Goal: Use online tool/utility: Utilize a website feature to perform a specific function

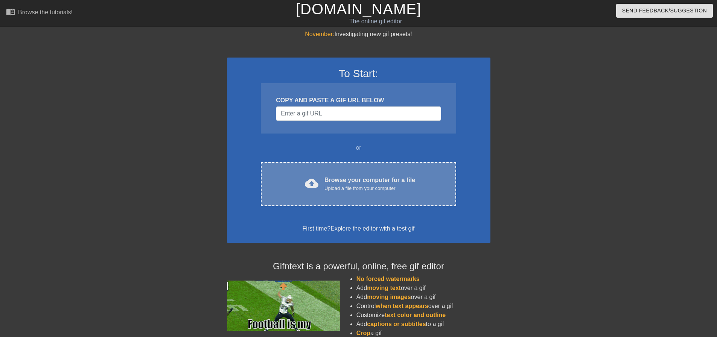
click at [328, 179] on div "Browse your computer for a file Upload a file from your computer" at bounding box center [369, 184] width 91 height 17
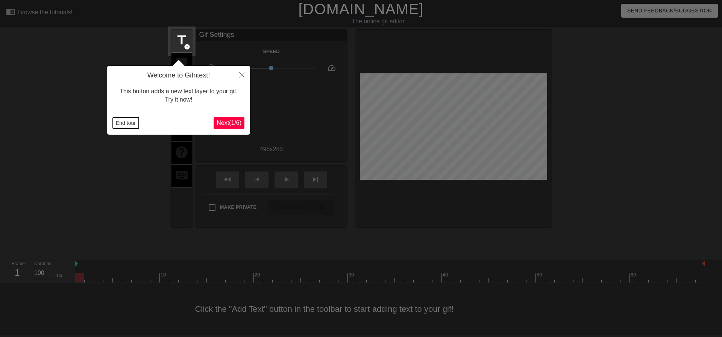
click at [122, 126] on button "End tour" at bounding box center [126, 122] width 26 height 11
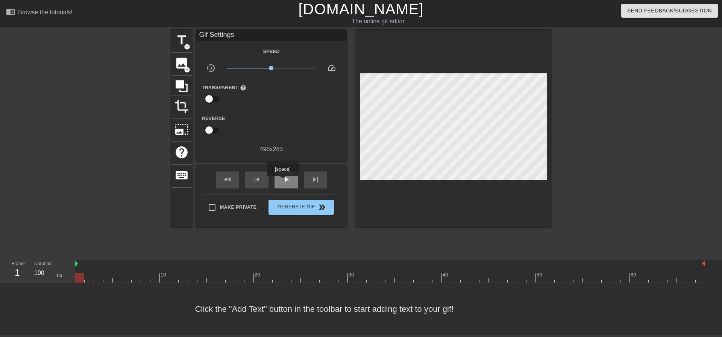
click at [283, 181] on span "play_arrow" at bounding box center [286, 179] width 9 height 9
drag, startPoint x: 270, startPoint y: 70, endPoint x: 251, endPoint y: 68, distance: 18.9
click at [251, 68] on span "x0.367" at bounding box center [271, 68] width 89 height 9
drag, startPoint x: 251, startPoint y: 68, endPoint x: 271, endPoint y: 62, distance: 21.7
click at [271, 66] on span "x0.989" at bounding box center [271, 68] width 5 height 5
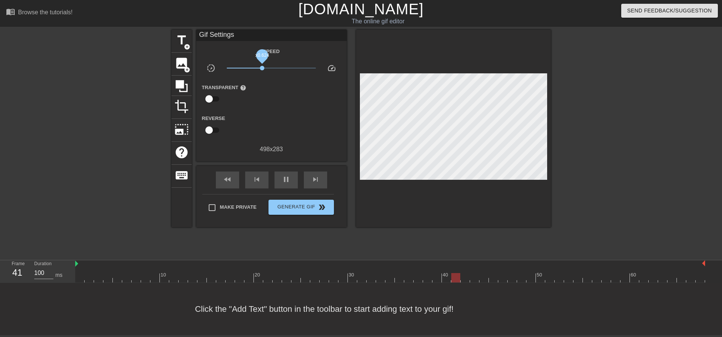
drag, startPoint x: 268, startPoint y: 66, endPoint x: 262, endPoint y: 68, distance: 6.7
click at [262, 68] on span "x0.624" at bounding box center [271, 68] width 89 height 9
click at [266, 67] on span "x0.741" at bounding box center [271, 68] width 89 height 9
click at [180, 41] on span "title" at bounding box center [182, 40] width 14 height 14
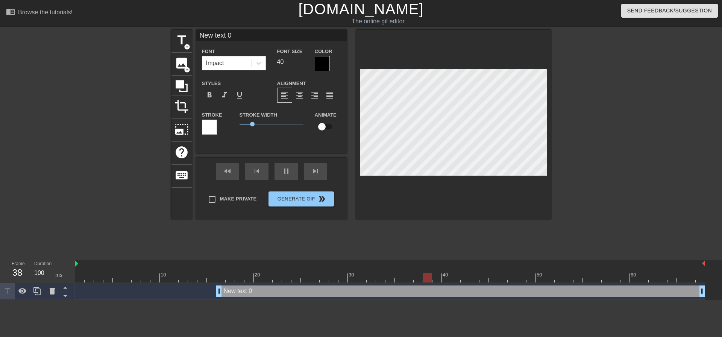
scroll to position [1, 2]
type input "New text 0="
type textarea "New text 0="
type input "New text 0"
type textarea "New text 0"
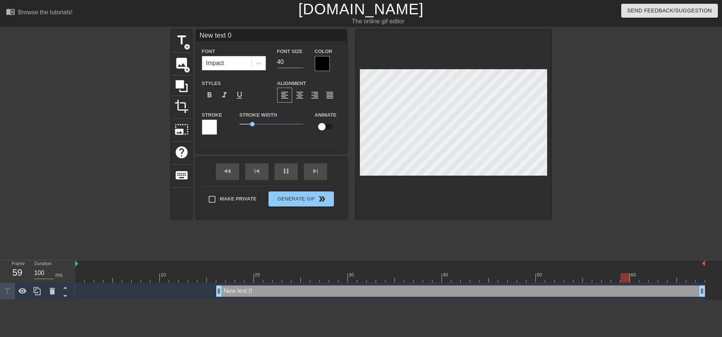
type input "New text"
type textarea "New text"
type input "New text"
type textarea "New text"
type input "New tex"
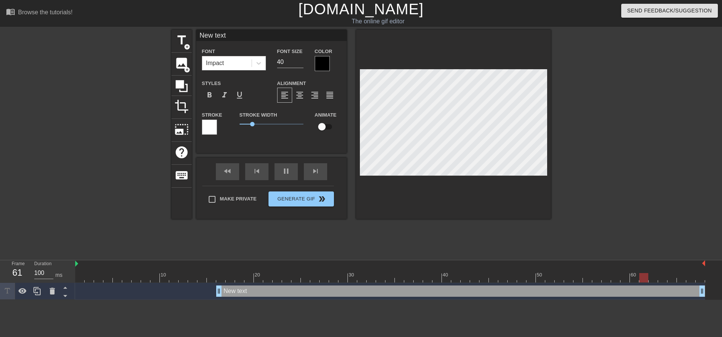
type textarea "New tex"
type input "New te"
type textarea "New te"
type input "New t"
type textarea "New t"
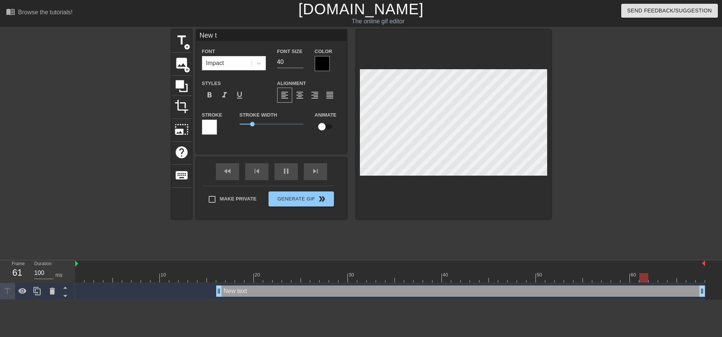
type input "New"
type textarea "New"
type input "New"
type textarea "New"
type input "Ne"
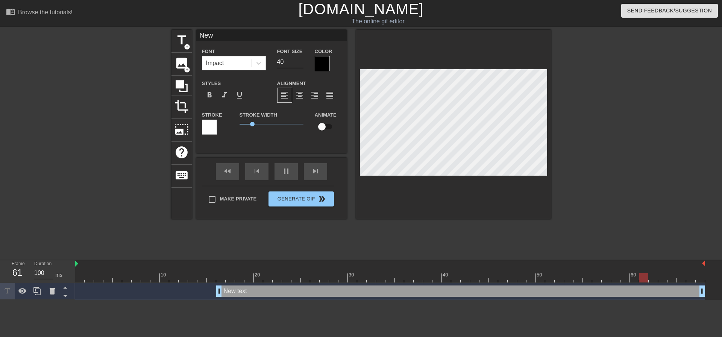
type textarea "Ne"
type input "N"
type textarea "N"
type input "N"
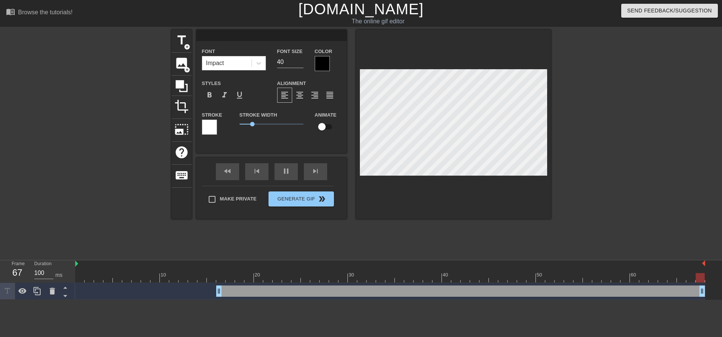
type textarea "N"
type input "No"
type textarea "No"
type input "Not"
type textarea "Not"
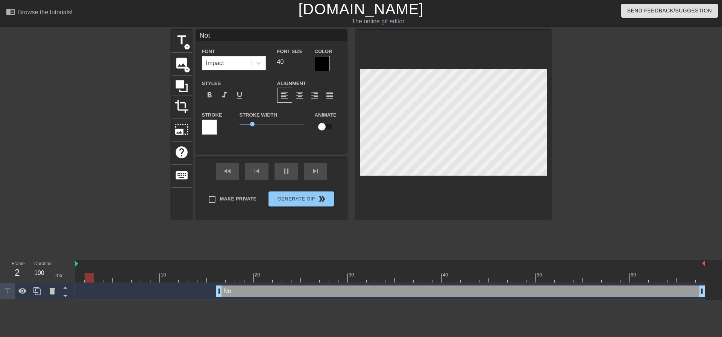
type input "Not"
type textarea "Not"
type input "Not s"
type textarea "Not s"
type input "Not so"
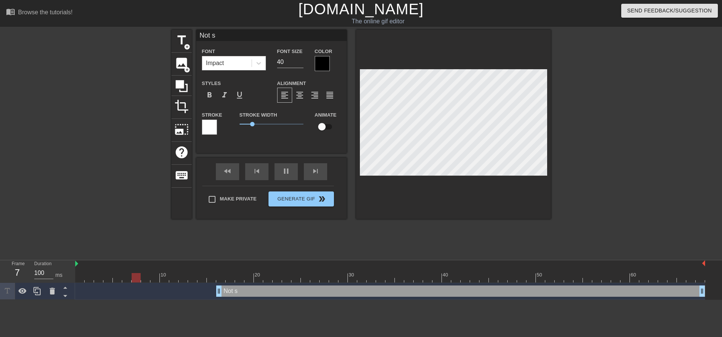
type textarea "Not so"
type input "Not so"
type textarea "Not so"
type input "Not so b"
type textarea "Not so b"
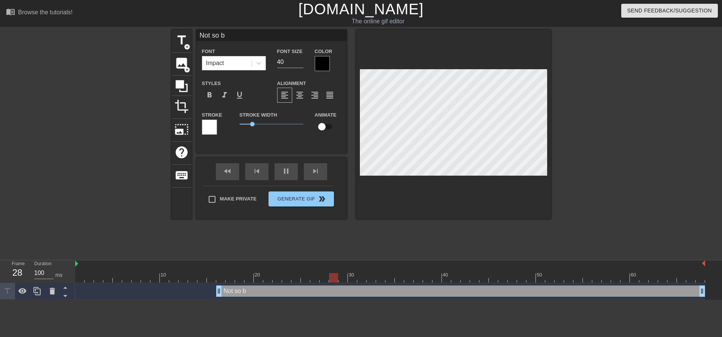
type input "Not so bi"
type textarea "Not so bi"
type input "Not so big"
type textarea "Not so big"
type input "Not so big"
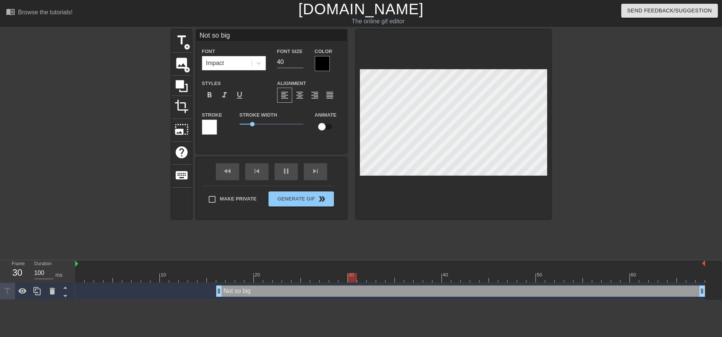
type textarea "Not so big"
type input "Not so big s"
type textarea "Not so big s"
type input "Not so big se"
type textarea "Not so big se"
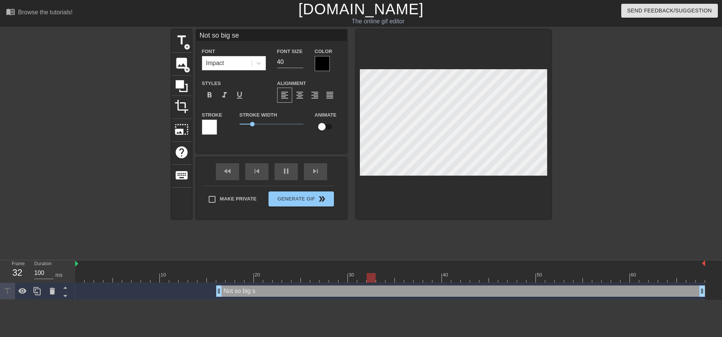
type input "Not so big sex"
type textarea "Not so big sex"
type input "Not so big sexy"
type textarea "Not so big sexy"
type input "Not so big sexy"
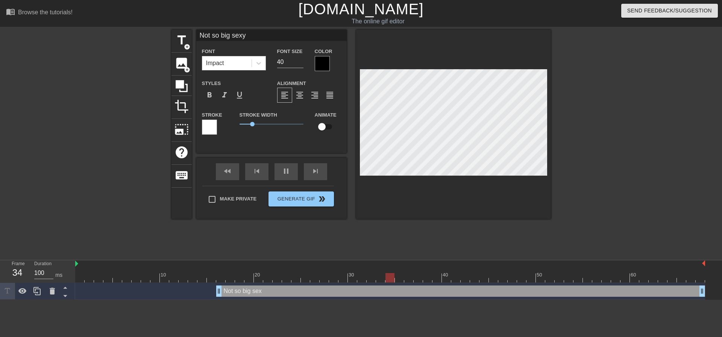
type textarea "Not so big sexy"
type input "Not so big sexy i"
type textarea "Not so big sexy i"
type input "Not so big sexy iu"
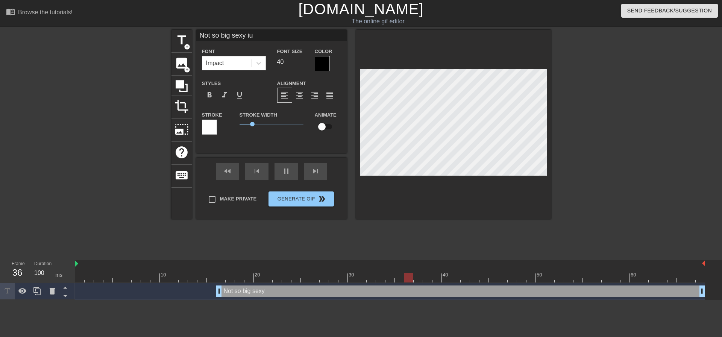
type textarea "Not so big sexy ius"
type input "Not so big sexy iusa"
type textarea "Not so big sexy iusa"
type input "Not so big sexy ius"
type textarea "Not so big sexy ius"
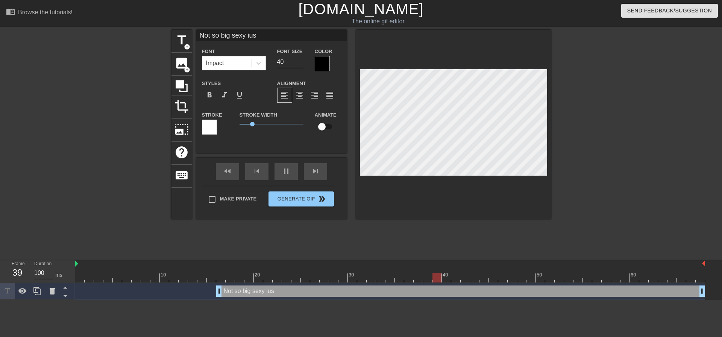
type input "Not so big sexy iu"
type textarea "Not so big sexy iu"
type input "Not so big sexy i"
type textarea "Not so big sexy i"
type input "Not so big sexy is"
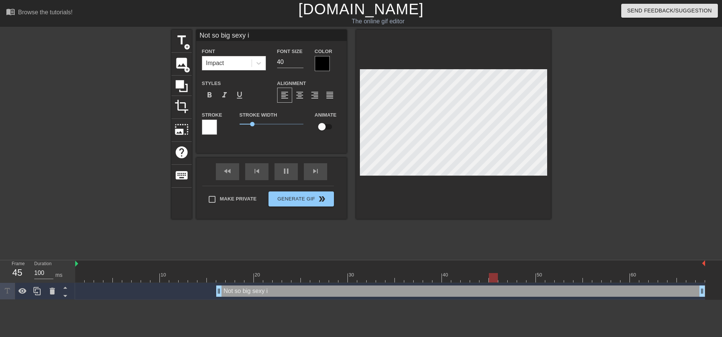
type textarea "Not so big sexy is"
type input "Not so big sexy is"
type textarea "Not so big sexy is"
type input "Not so big sexy is r"
type textarea "Not so big sexy is r"
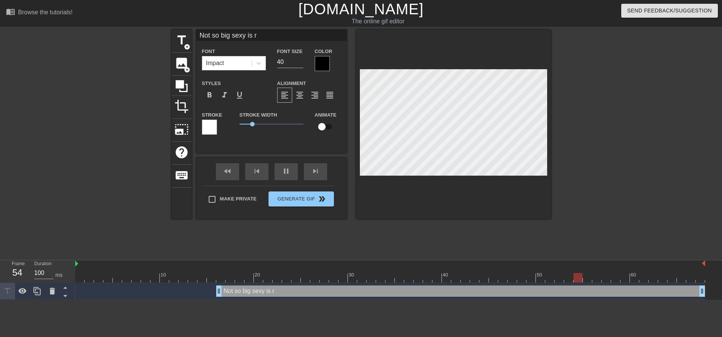
type input "Not so big sexy is"
type textarea "Not so big sexy is"
type input "Not so big sexy is t"
type textarea "Not so big sexy is t"
type input "Not so big sexy is ty"
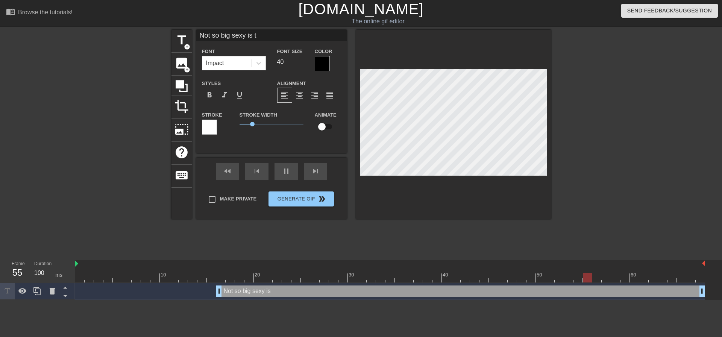
type textarea "Not so big sexy is ty"
type input "Not so big sexy is typ"
type textarea "Not so big sexy is typ"
type input "Not so big sexy is typi"
type textarea "Not so big sexy is typi"
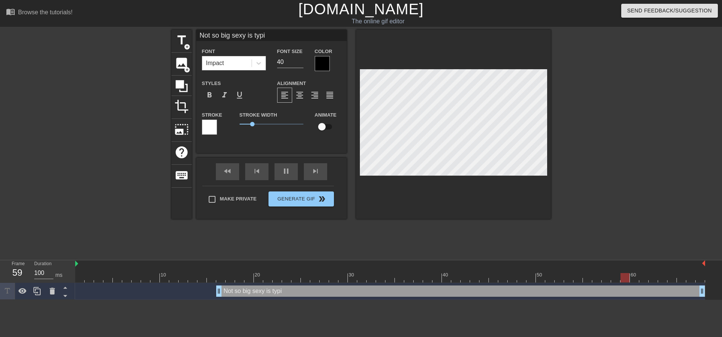
type input "Not so big sexy is typin"
type textarea "Not so big sexy is typin"
type input "Not so big sexy is typing"
type textarea "Not so big sexy is typing"
type input "Not so big sexy is typing."
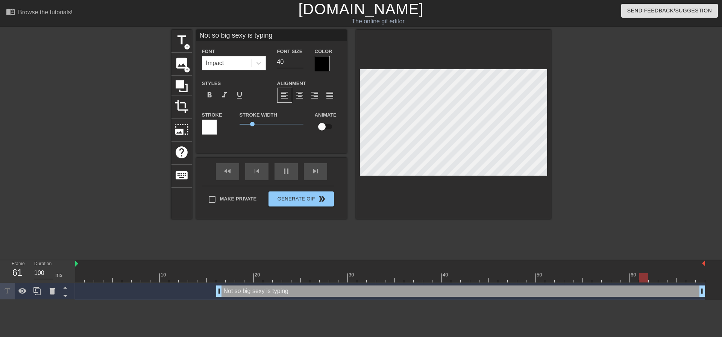
type textarea "Not so big sexy is typing."
type input "Not so big sexy is typing.."
type textarea "Not so big sexy is typing.."
type input "Not so big sexy is typing..."
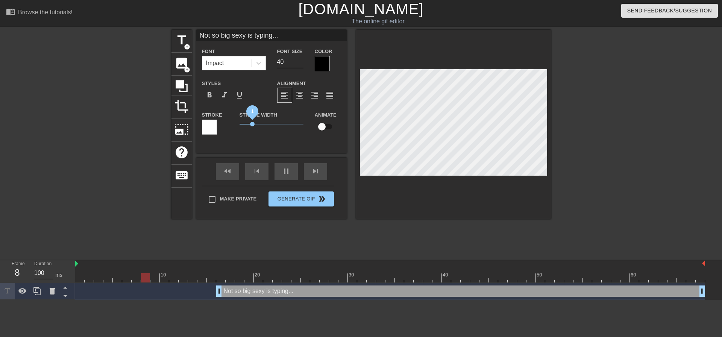
type textarea "Not so big sexy is typing..."
drag, startPoint x: 251, startPoint y: 124, endPoint x: 295, endPoint y: 63, distance: 75.1
click at [190, 135] on div "title add_circle image add_circle crop photo_size_select_large help keyboard No…" at bounding box center [362, 124] width 380 height 189
click at [328, 60] on div at bounding box center [322, 63] width 15 height 15
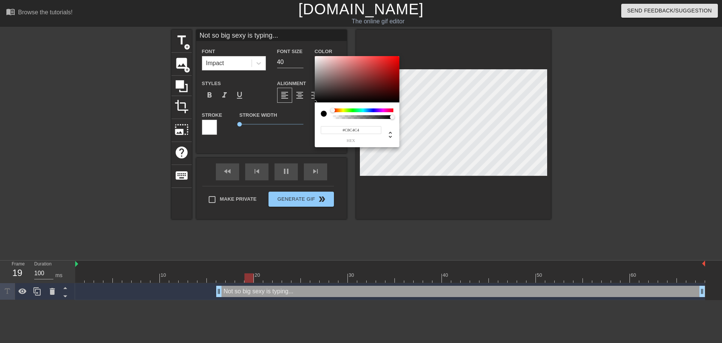
type input "#FFFFFF"
drag, startPoint x: 334, startPoint y: 70, endPoint x: 269, endPoint y: 33, distance: 75.0
click at [269, 33] on div "#FFFFFF hex" at bounding box center [361, 171] width 722 height 343
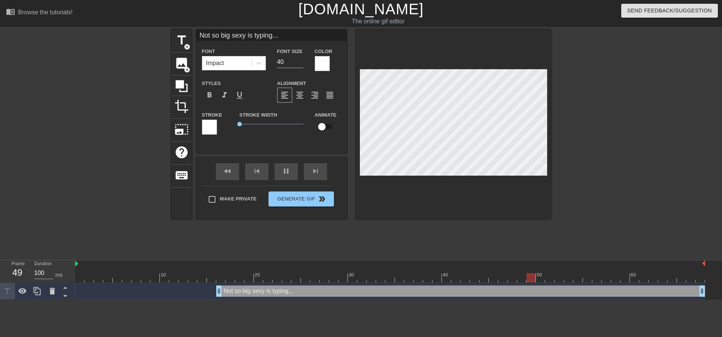
click at [592, 176] on div at bounding box center [616, 143] width 113 height 226
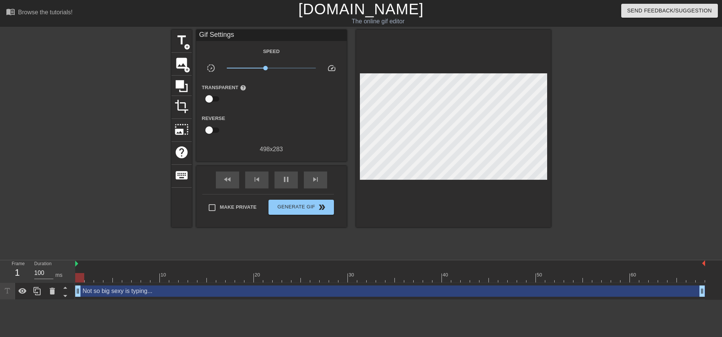
drag, startPoint x: 217, startPoint y: 292, endPoint x: 75, endPoint y: 294, distance: 141.8
drag, startPoint x: 267, startPoint y: 66, endPoint x: 274, endPoint y: 65, distance: 7.3
click at [274, 65] on span "x1.16" at bounding box center [271, 68] width 89 height 9
drag, startPoint x: 216, startPoint y: 194, endPoint x: 281, endPoint y: 196, distance: 65.1
click at [215, 194] on div "Make Private Generate Gif double_arrow" at bounding box center [268, 209] width 132 height 30
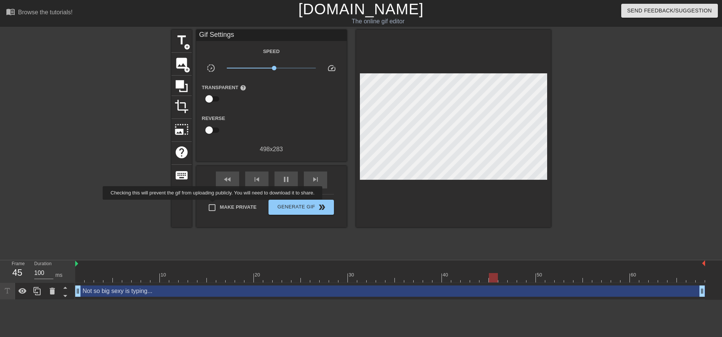
click at [215, 205] on input "Make Private" at bounding box center [212, 208] width 16 height 16
checkbox input "true"
click at [310, 205] on span "Generate Gif double_arrow" at bounding box center [301, 207] width 59 height 9
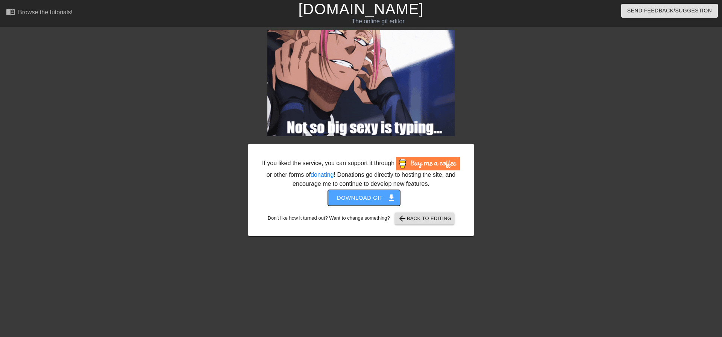
click at [363, 196] on span "Download gif get_app" at bounding box center [364, 198] width 55 height 10
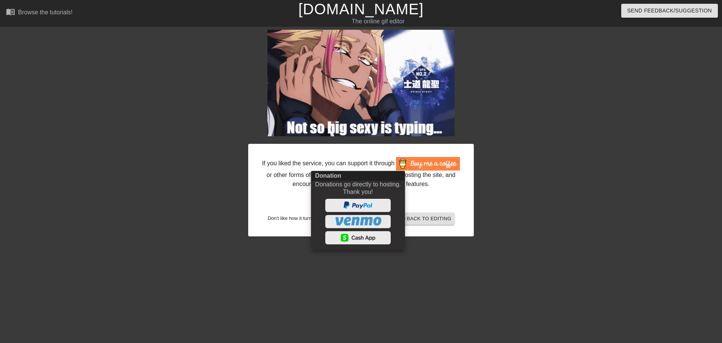
click at [128, 180] on div at bounding box center [361, 171] width 722 height 343
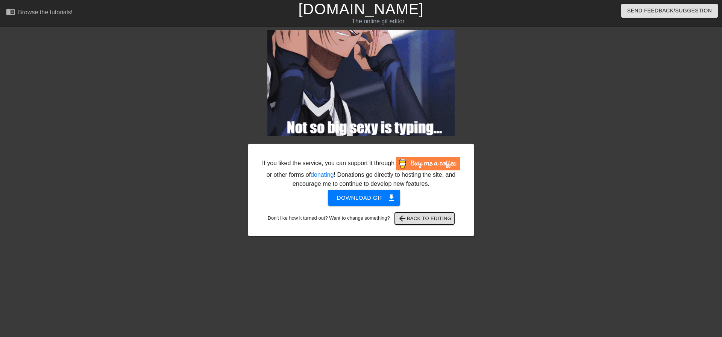
click at [425, 217] on span "arrow_back Back to Editing" at bounding box center [425, 218] width 54 height 9
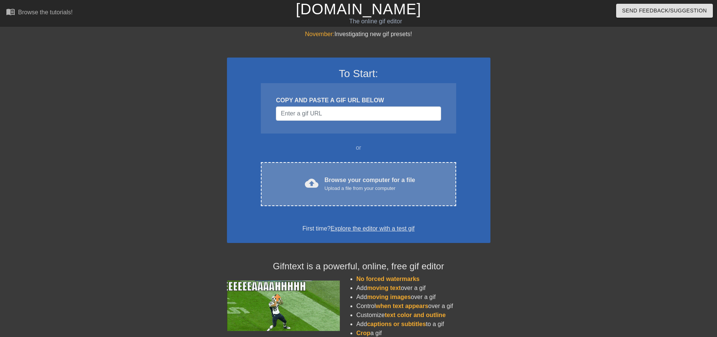
click at [325, 188] on div "Upload a file from your computer" at bounding box center [369, 189] width 91 height 8
